Goal: Task Accomplishment & Management: Use online tool/utility

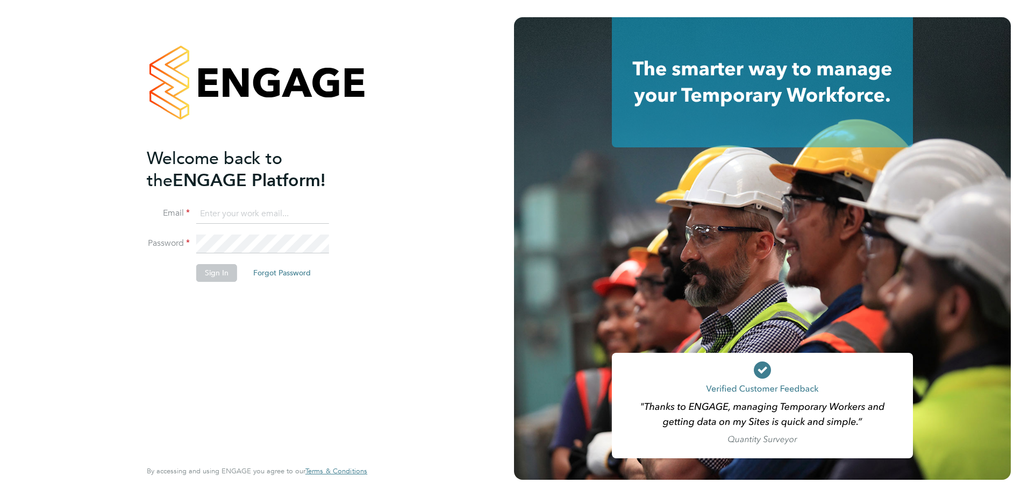
type input "[PERSON_NAME][EMAIL_ADDRESS][PERSON_NAME][DOMAIN_NAME]"
click at [363, 280] on div "Welcome back to the ENGAGE Platform! Email [PERSON_NAME][EMAIL_ADDRESS][PERSON_…" at bounding box center [257, 246] width 220 height 458
click at [238, 273] on li "Sign In Forgot Password" at bounding box center [252, 278] width 210 height 28
click at [230, 273] on button "Sign In" at bounding box center [216, 272] width 41 height 17
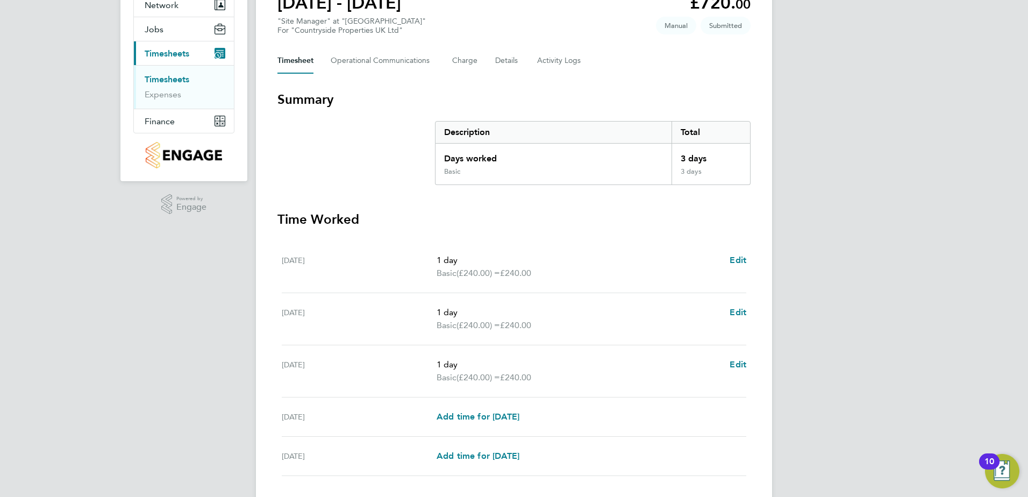
scroll to position [161, 0]
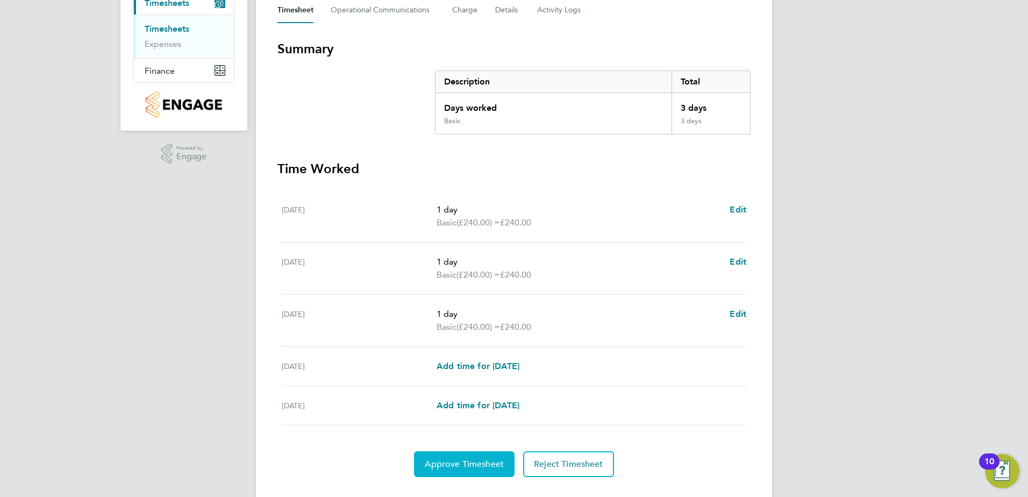
click at [465, 454] on button "Approve Timesheet" at bounding box center [464, 464] width 101 height 26
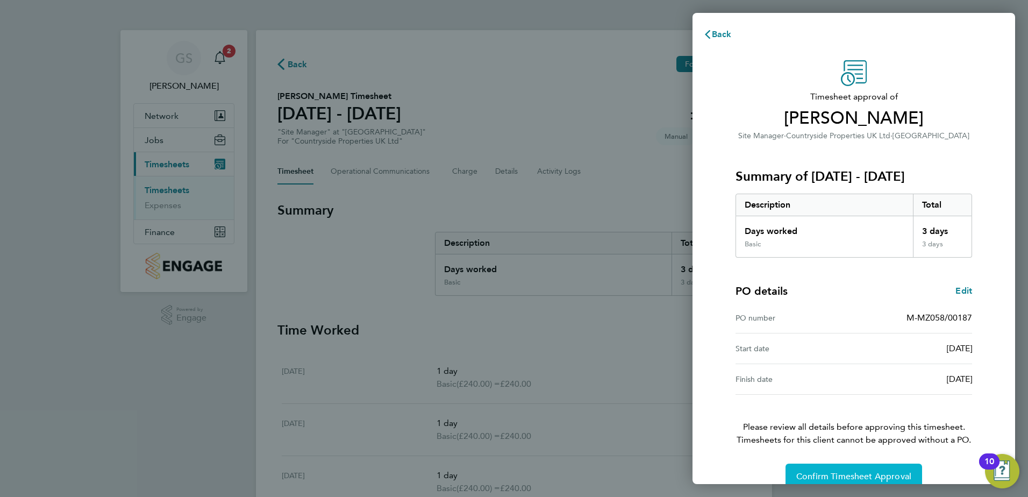
click at [840, 472] on span "Confirm Timesheet Approval" at bounding box center [853, 476] width 115 height 11
